Goal: Find specific page/section: Find specific page/section

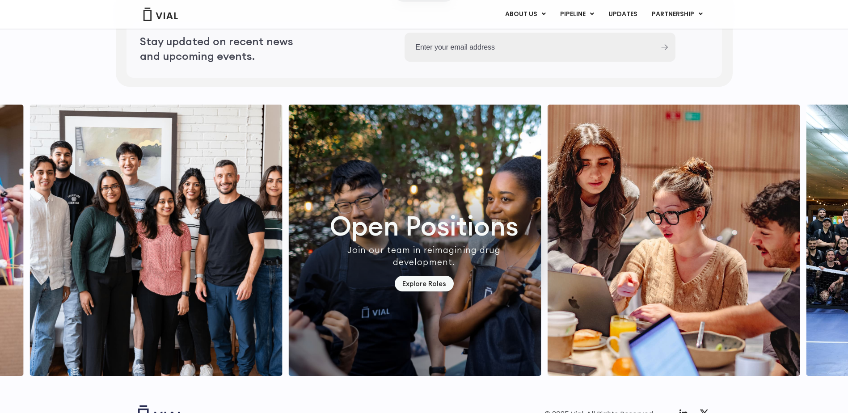
scroll to position [2529, 0]
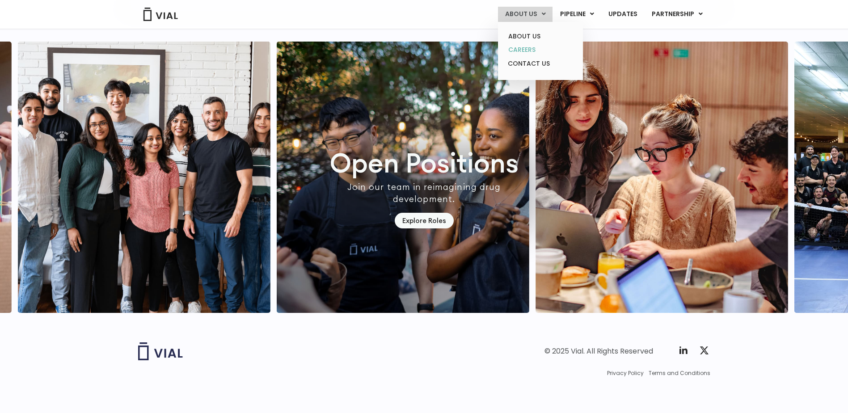
click at [528, 50] on link "CAREERS" at bounding box center [540, 50] width 78 height 14
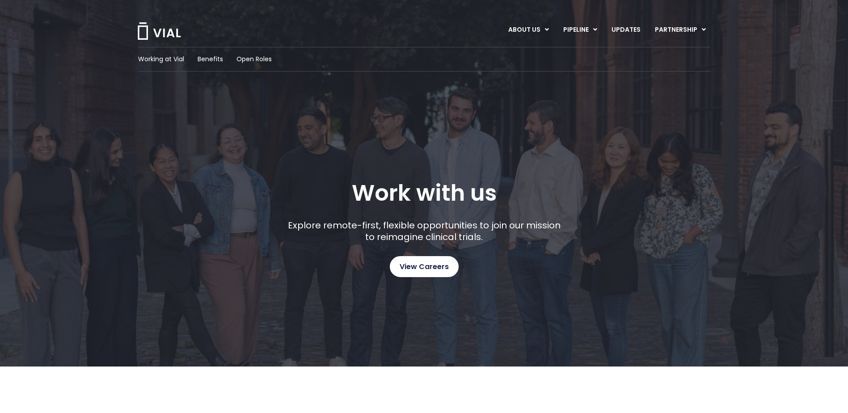
click at [420, 274] on link "View Careers" at bounding box center [424, 266] width 69 height 21
click at [155, 30] on img at bounding box center [159, 30] width 45 height 17
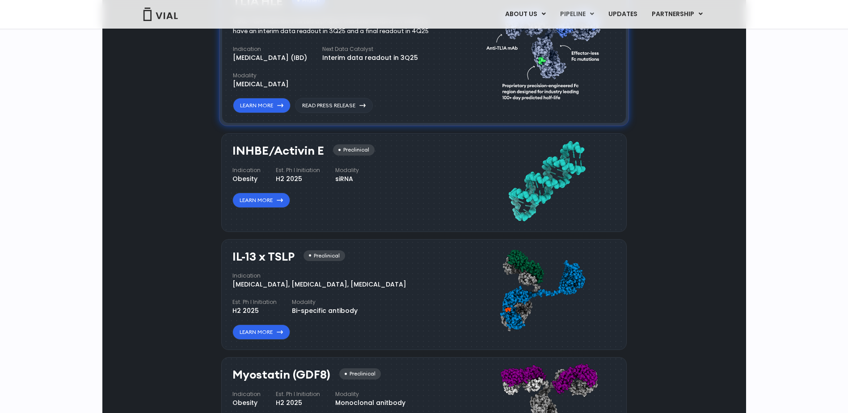
scroll to position [642, 0]
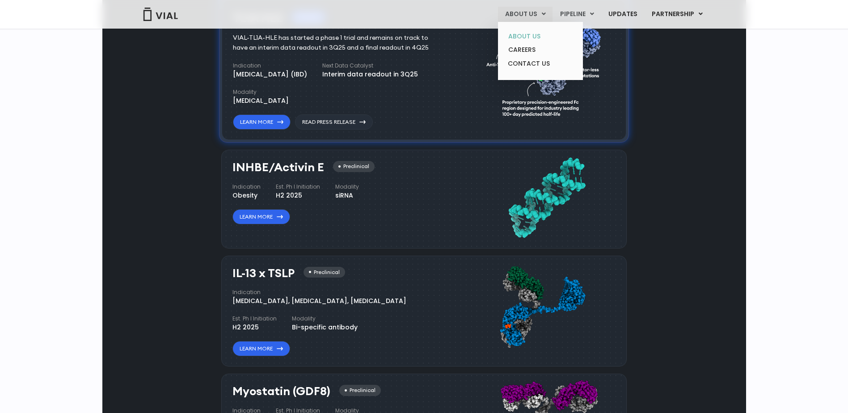
click at [525, 32] on link "ABOUT US" at bounding box center [540, 37] width 78 height 14
